Goal: Transaction & Acquisition: Download file/media

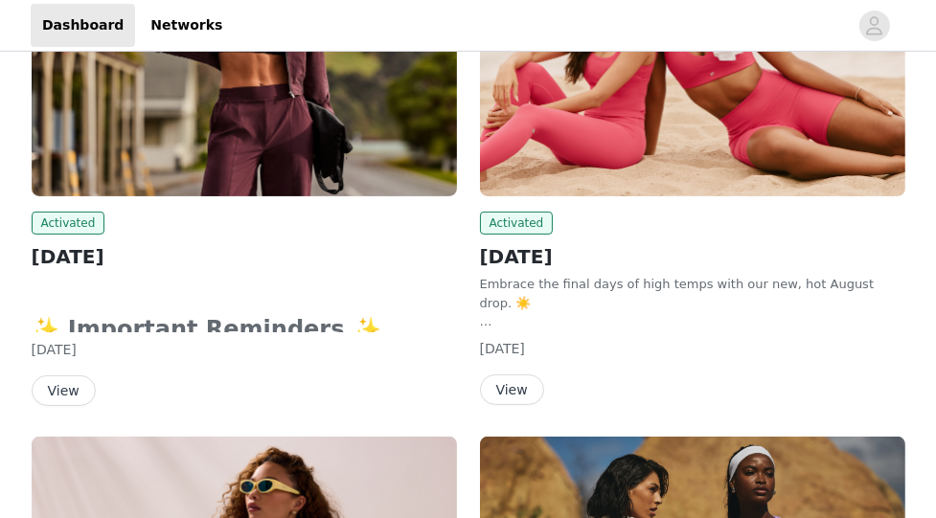
scroll to position [521, 0]
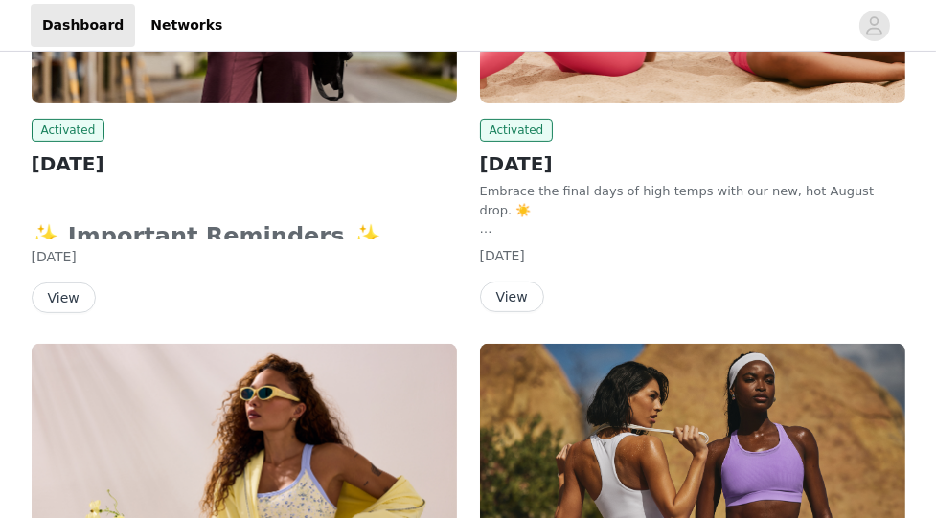
click at [61, 295] on button "View" at bounding box center [64, 298] width 64 height 31
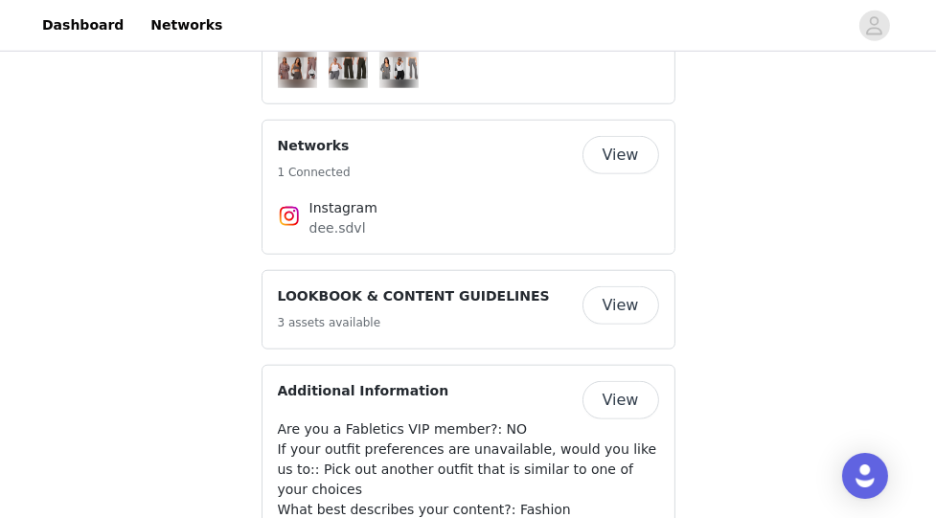
scroll to position [1481, 0]
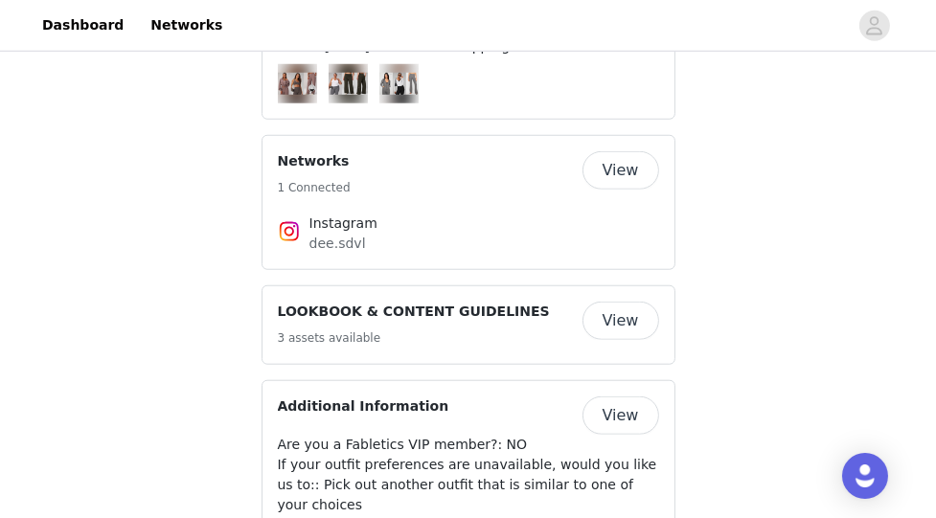
click at [623, 302] on button "View" at bounding box center [620, 321] width 77 height 38
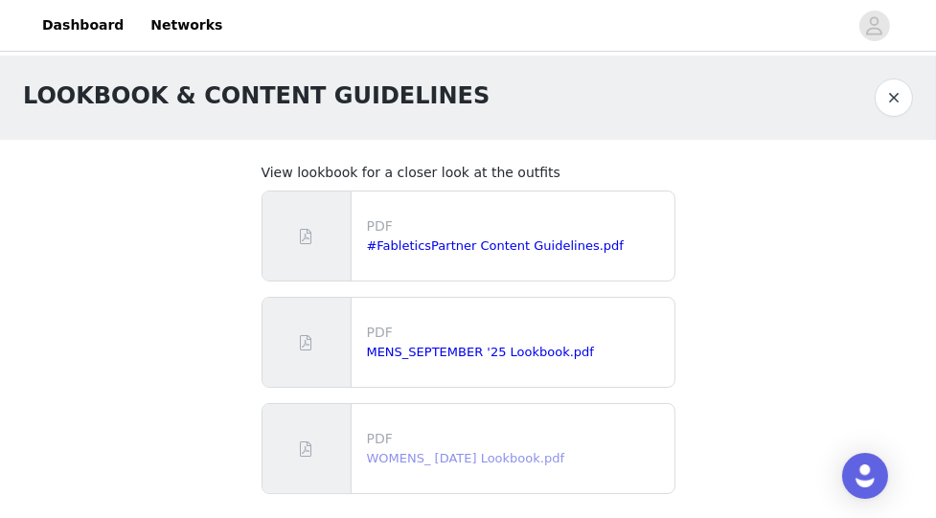
click at [501, 456] on link "WOMENS_ September 2025 Lookbook.pdf" at bounding box center [466, 458] width 198 height 14
